Goal: Information Seeking & Learning: Learn about a topic

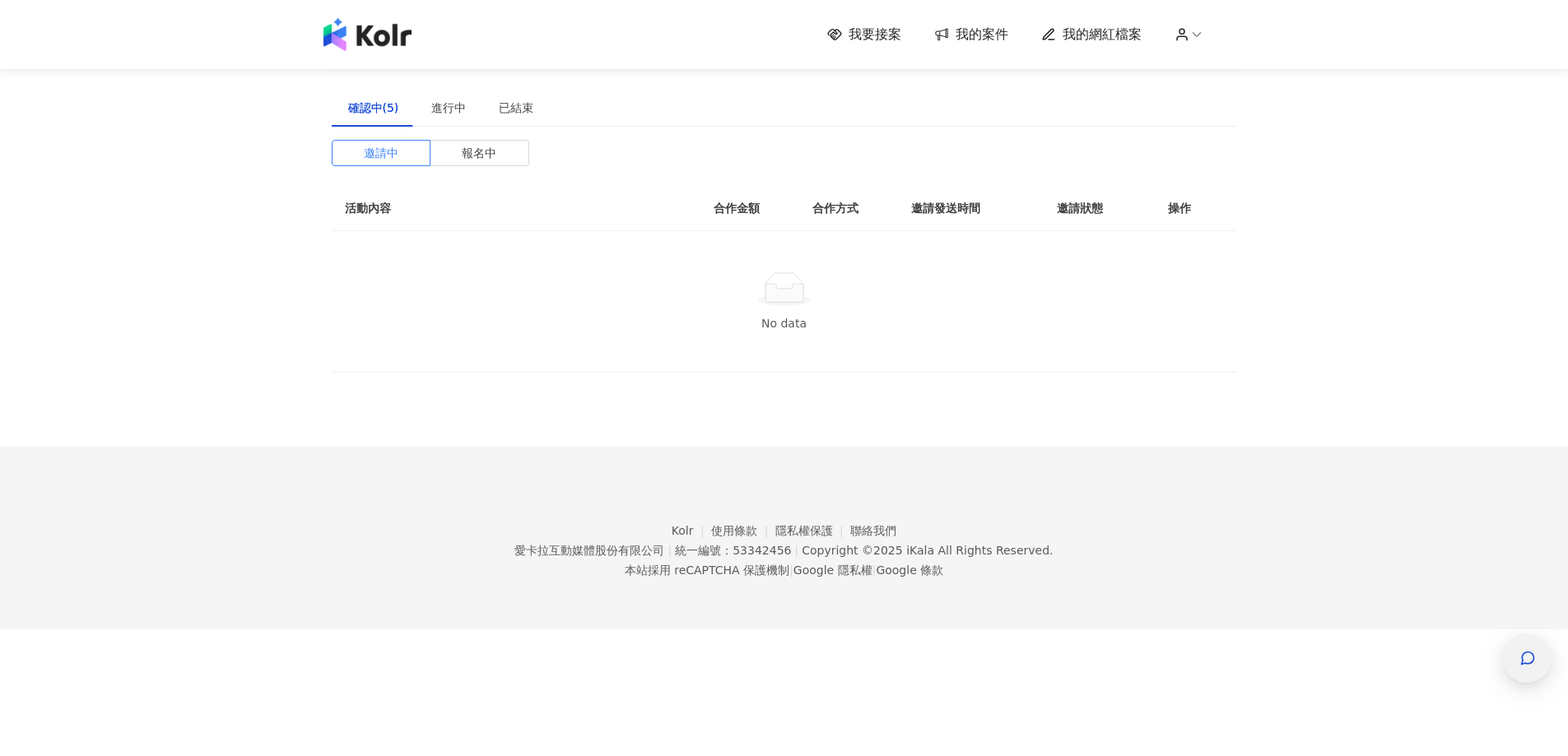
click at [1534, 658] on icon "button" at bounding box center [1528, 659] width 13 height 13
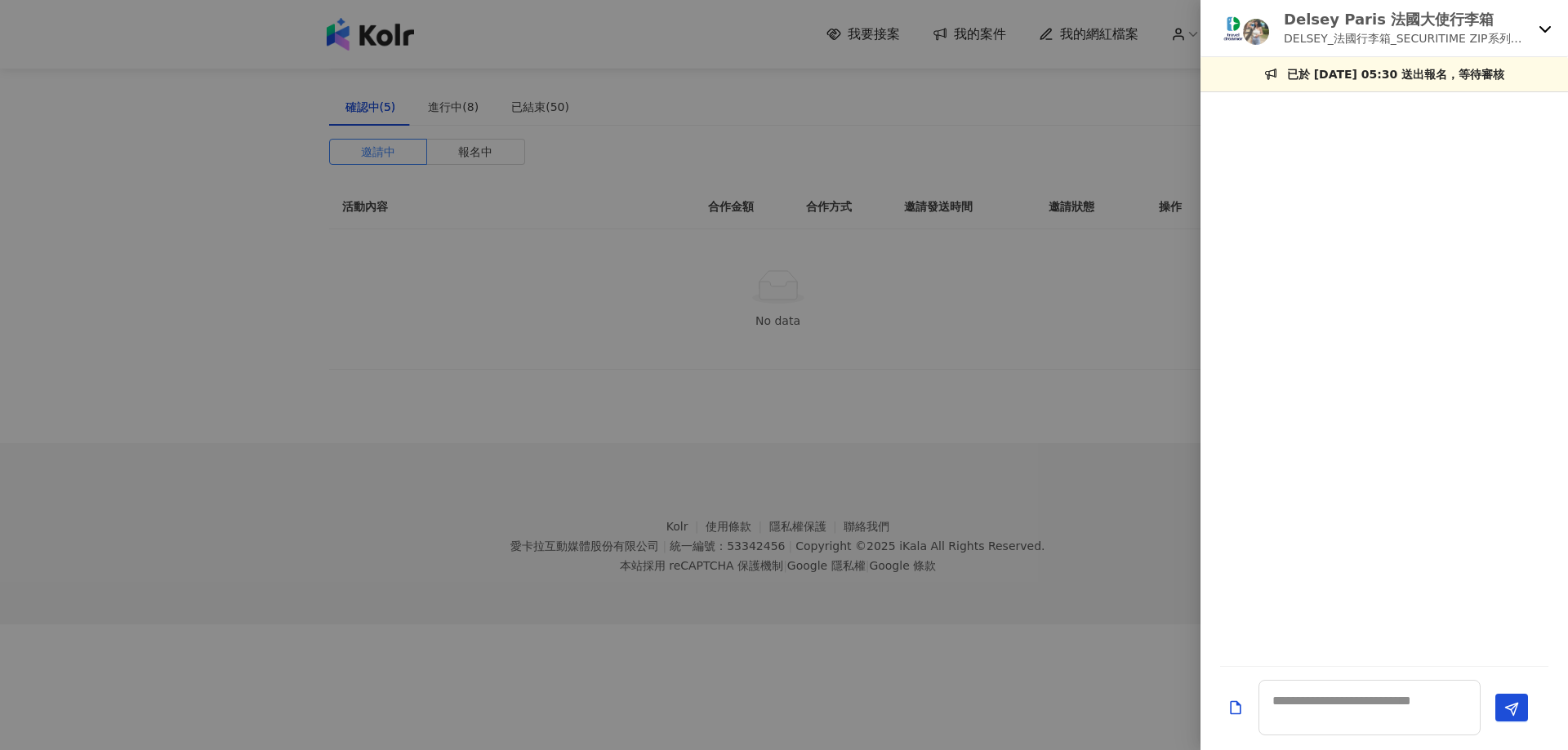
click at [1545, 27] on icon at bounding box center [1545, 28] width 13 height 13
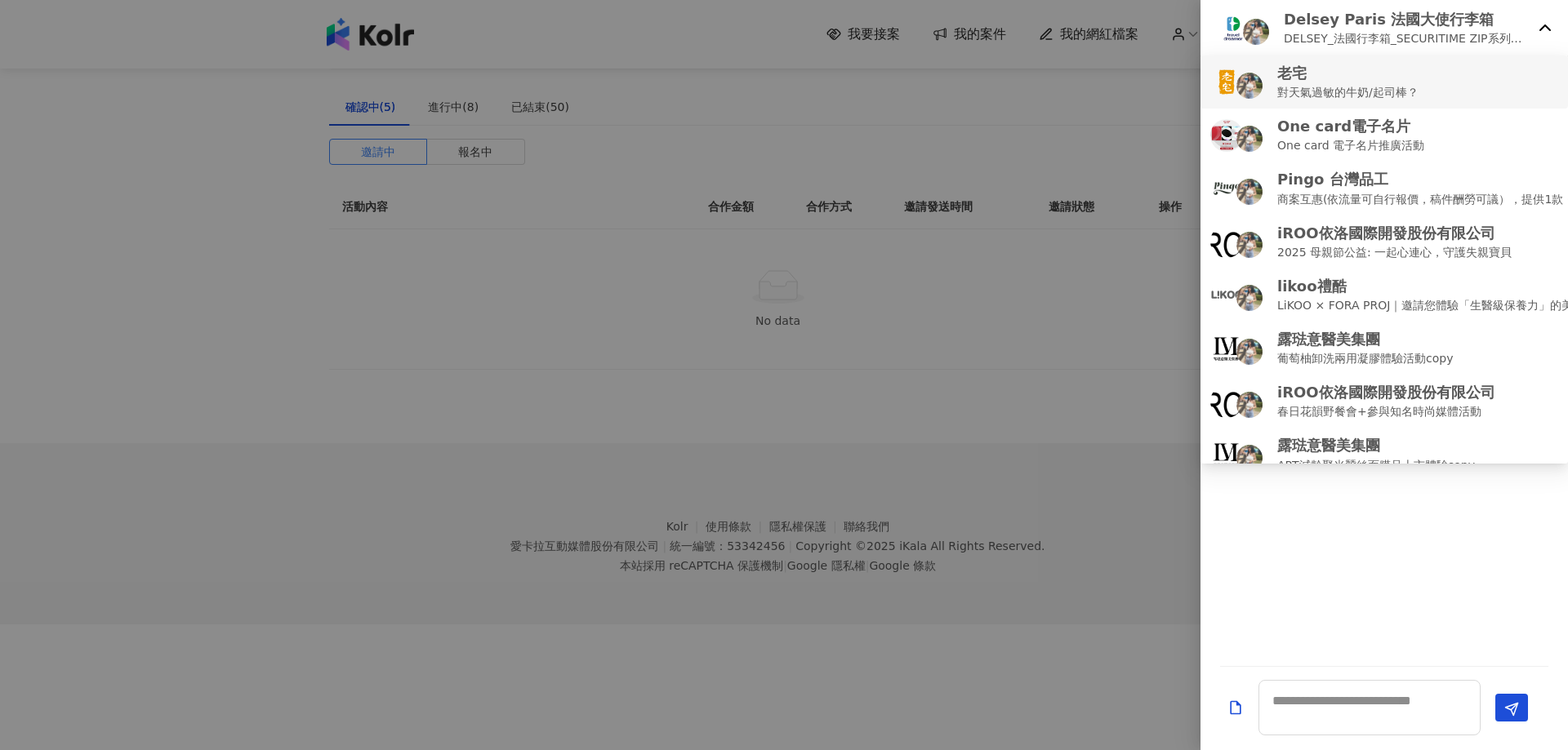
click at [1339, 79] on p "老宅" at bounding box center [1348, 73] width 142 height 21
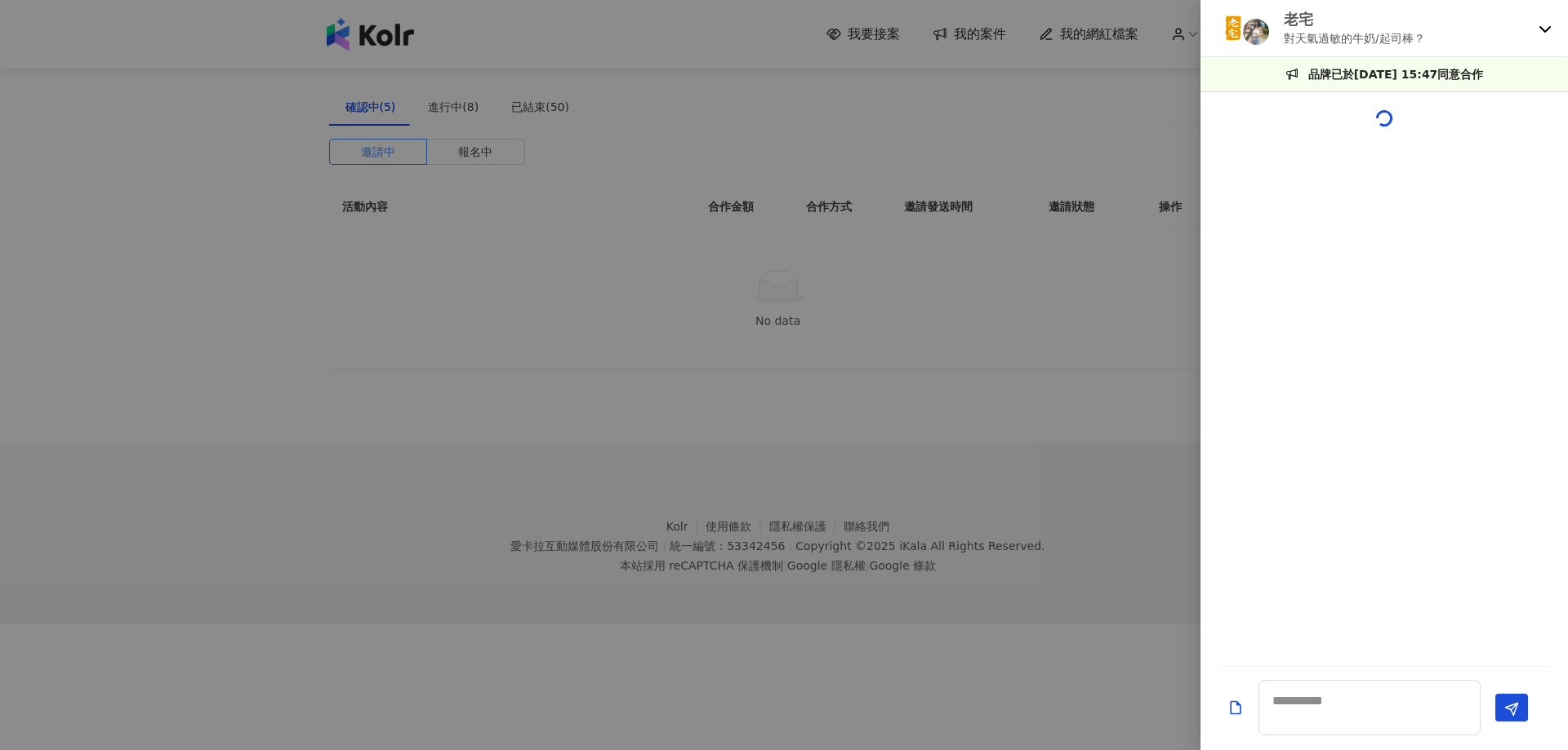
scroll to position [667, 0]
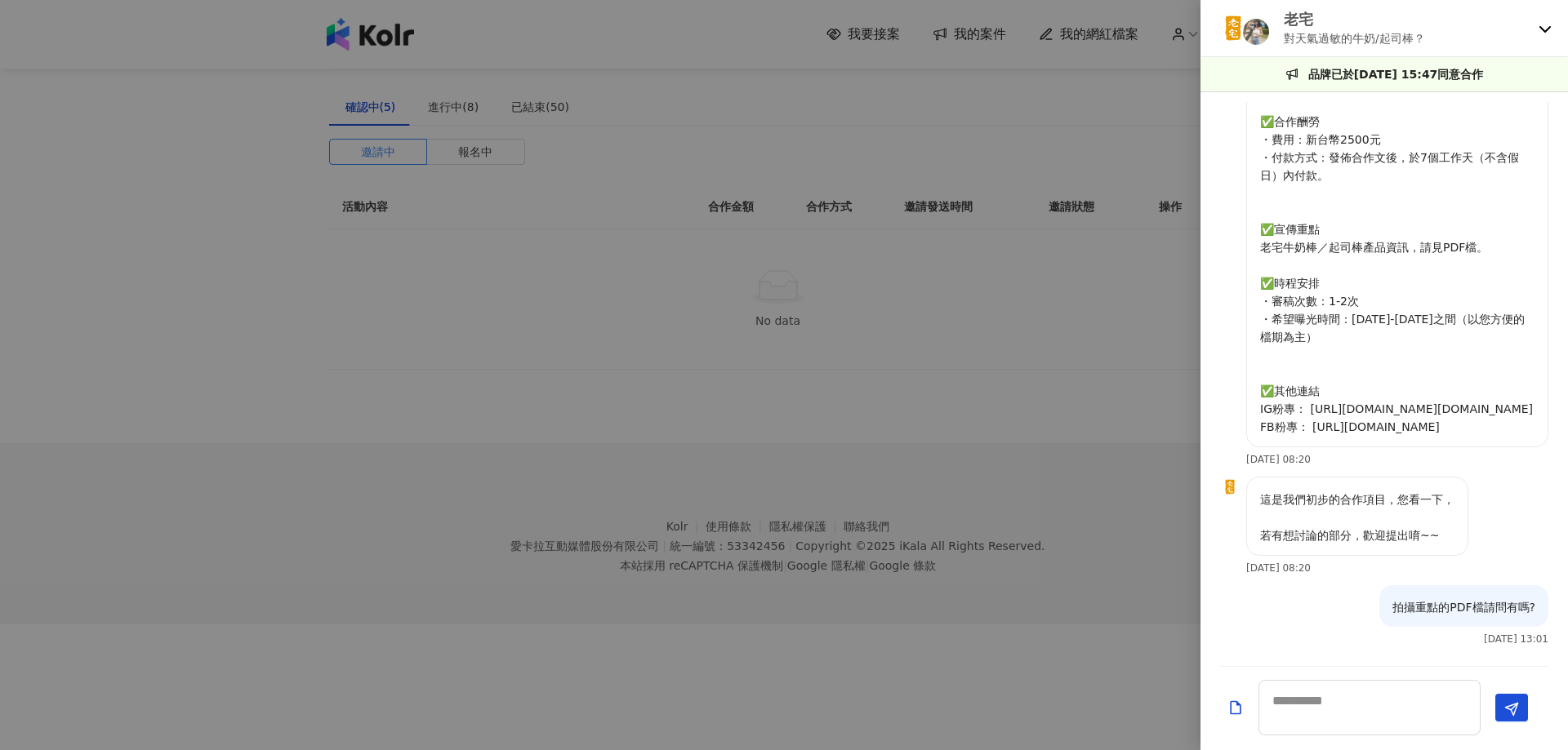
click at [613, 749] on html "我要接案 我的案件 我的網紅檔案 建議執行流程 確認中(5) 進行中(8) 已結束(50) 邀請中 報名中 活動內容 合作金額 合作方式 邀請發送時間 邀請狀…" at bounding box center [784, 375] width 1568 height 750
click at [1009, 416] on div at bounding box center [784, 375] width 1568 height 750
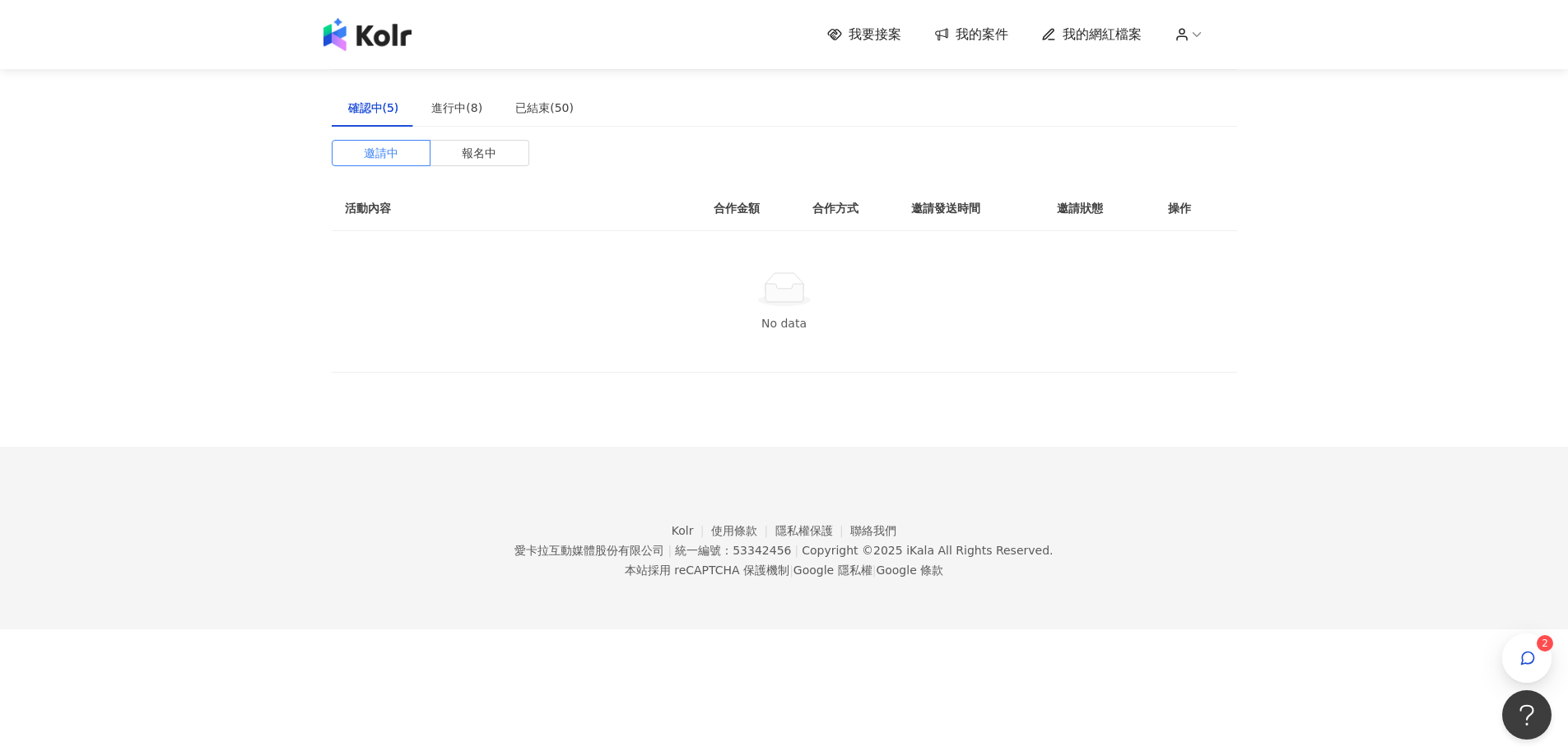
click at [1515, 623] on footer "Kolr 使用條款 隱私權保護 聯絡我們 愛卡拉互動媒體股份有限公司 | 統一編號：53342456 | Copyright © 2025 iKala All…" at bounding box center [784, 538] width 1568 height 183
click at [1524, 648] on span "button" at bounding box center [1528, 658] width 16 height 20
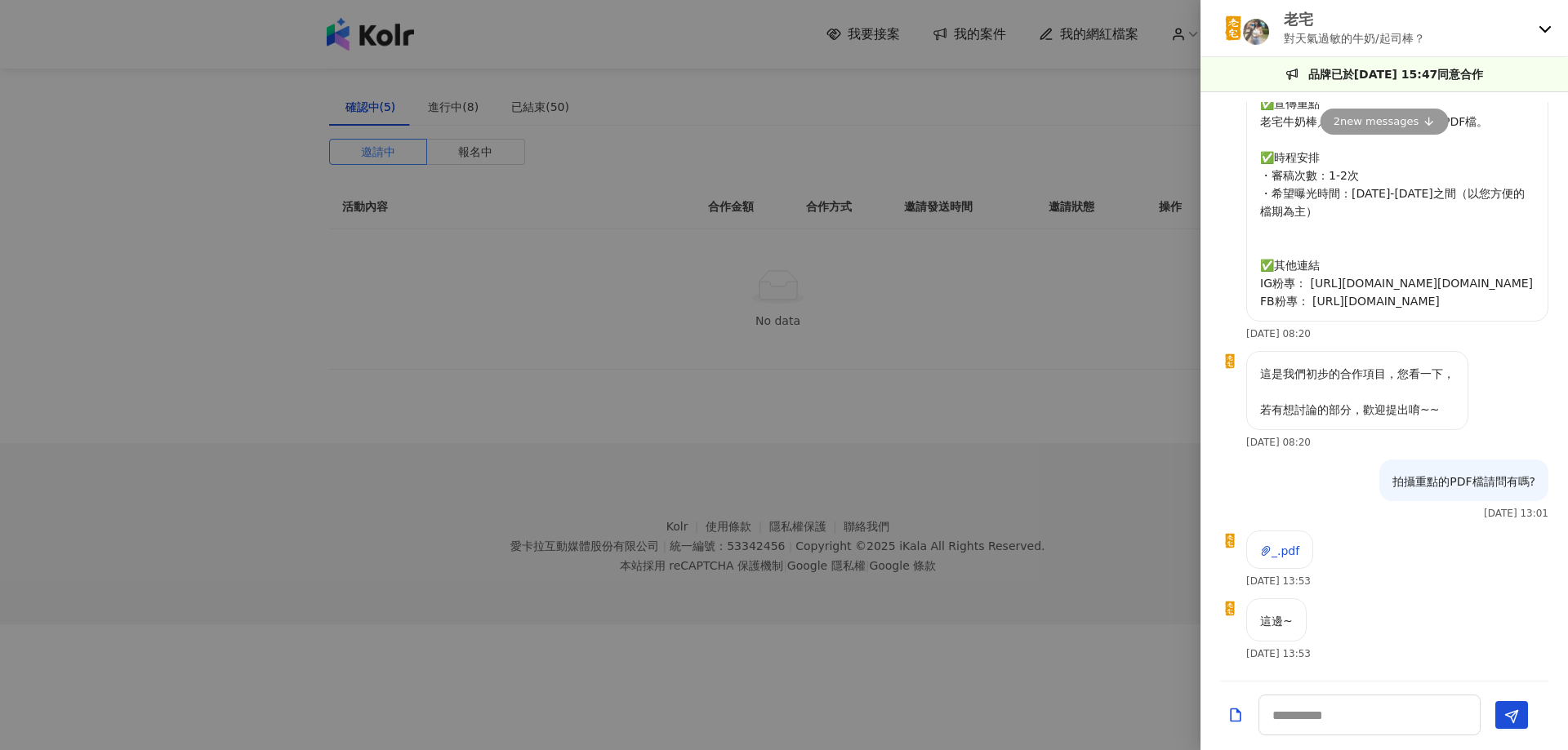
scroll to position [792, 0]
click at [1299, 553] on span "_.pdf" at bounding box center [1286, 550] width 28 height 13
click at [1320, 715] on textarea at bounding box center [1369, 715] width 222 height 41
type textarea "*"
type textarea "******"
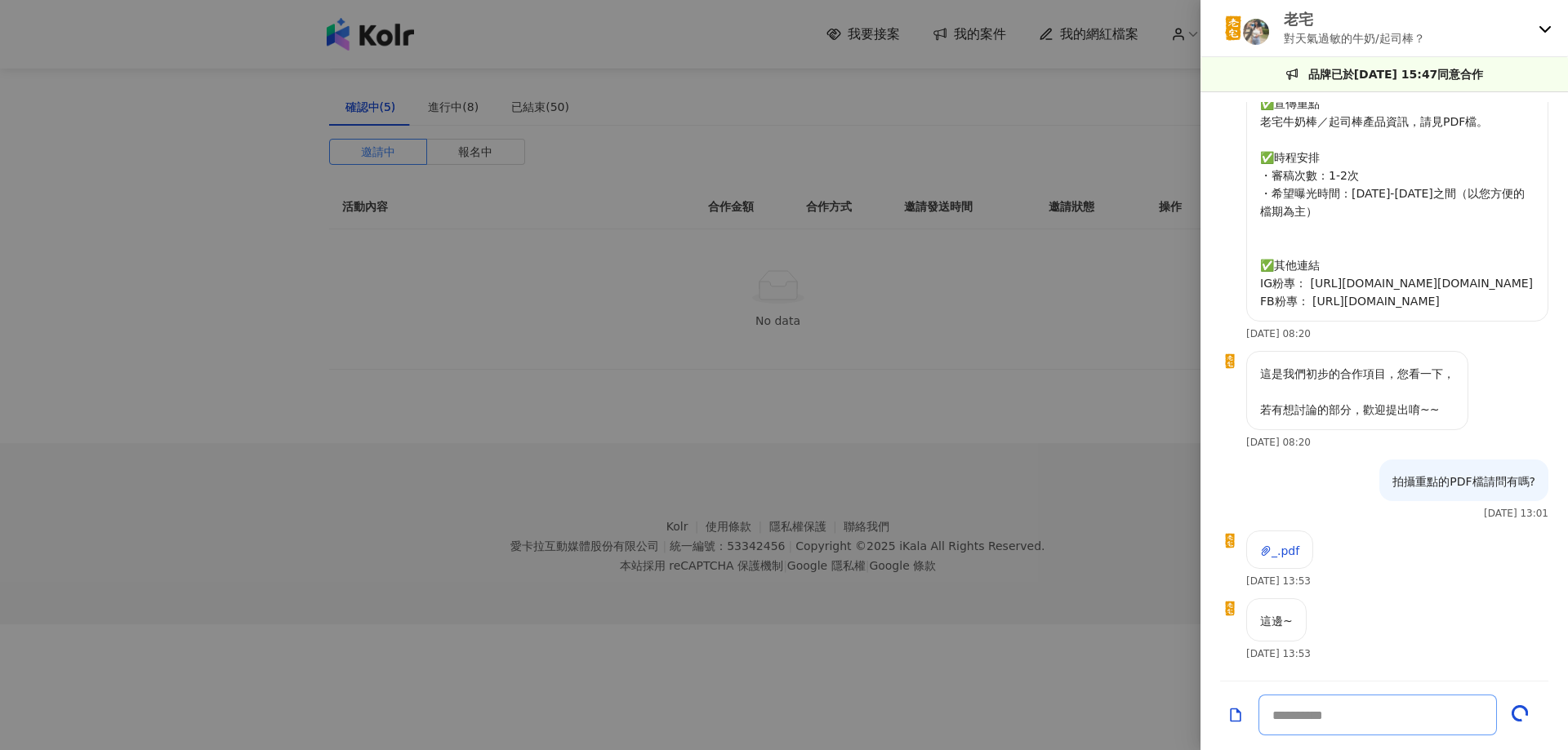
scroll to position [863, 0]
